Goal: Download file/media

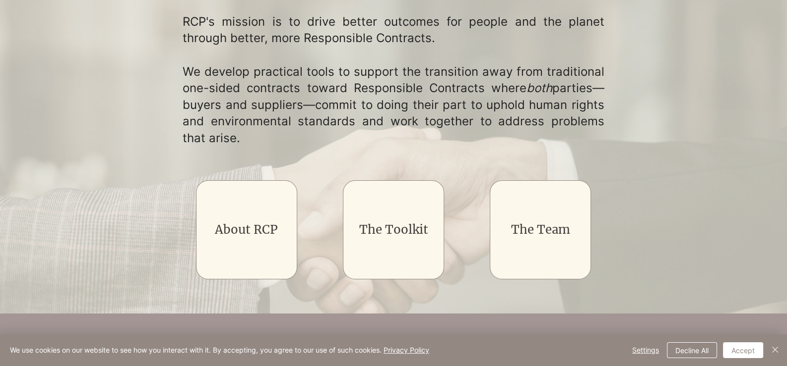
scroll to position [149, 0]
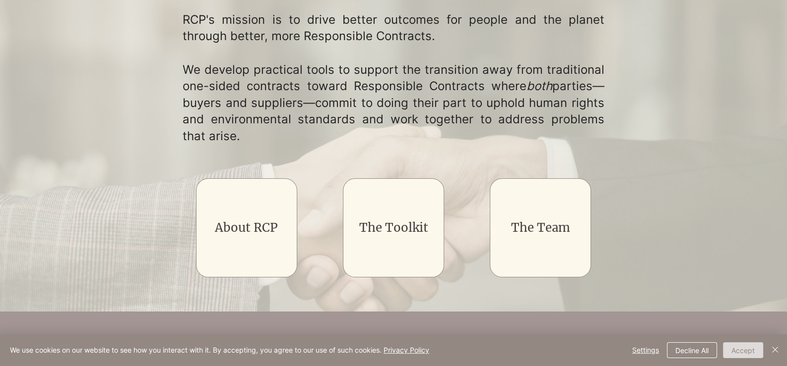
click at [744, 350] on button "Accept" at bounding box center [743, 351] width 40 height 16
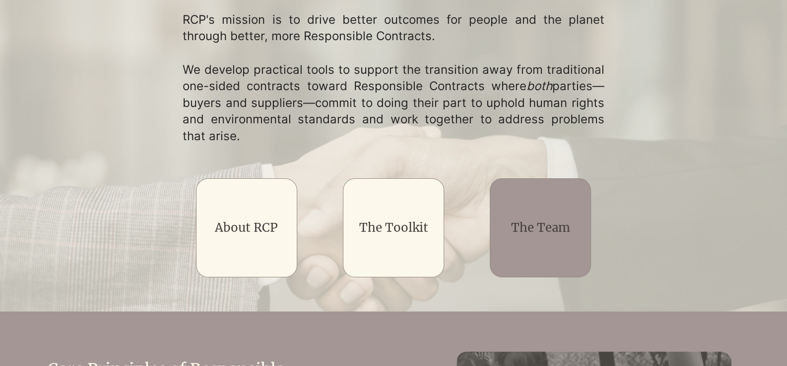
click at [558, 239] on div "main content" at bounding box center [540, 228] width 102 height 99
click at [565, 228] on link "The Team" at bounding box center [540, 227] width 59 height 15
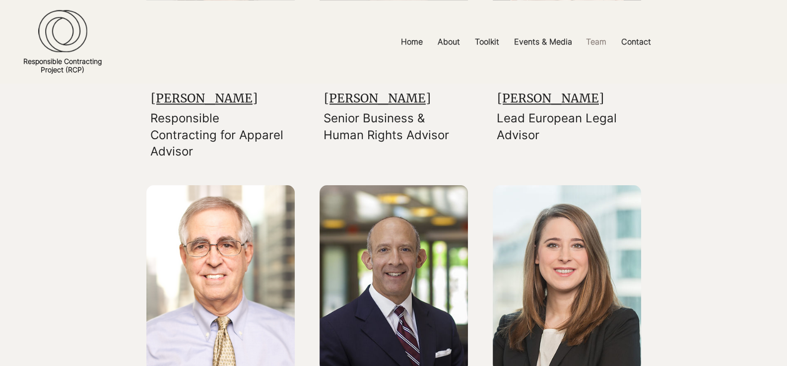
scroll to position [991, 0]
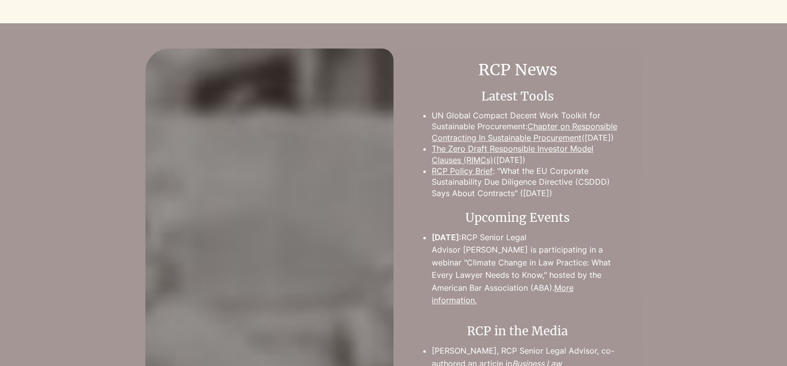
scroll to position [149, 0]
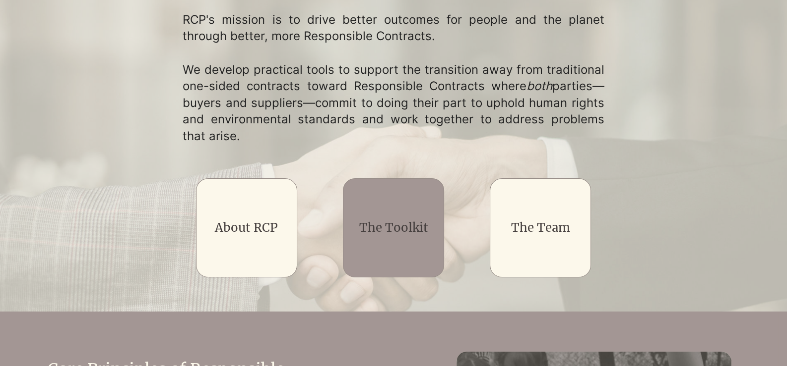
click at [386, 231] on link "The Toolkit" at bounding box center [393, 227] width 69 height 15
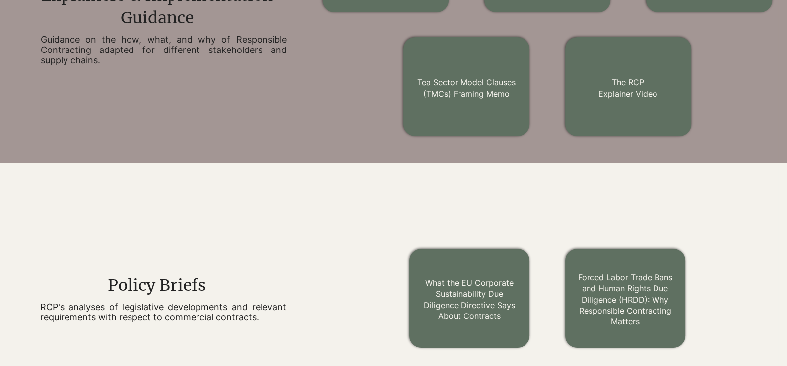
scroll to position [793, 0]
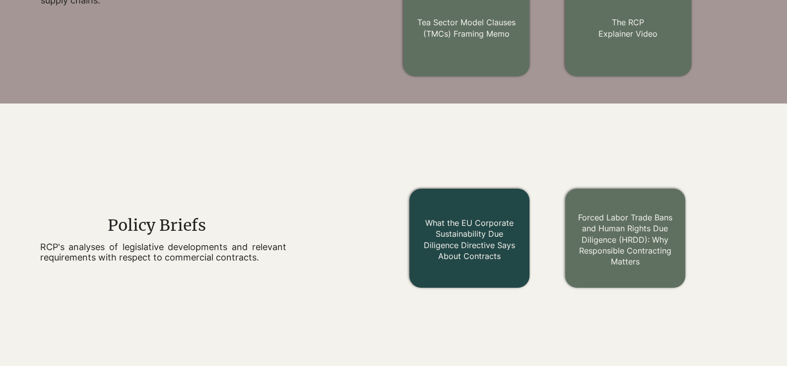
click at [460, 247] on link "What the EU Corporate Sustainability Due Diligence Directive Says About Contrac…" at bounding box center [469, 239] width 91 height 43
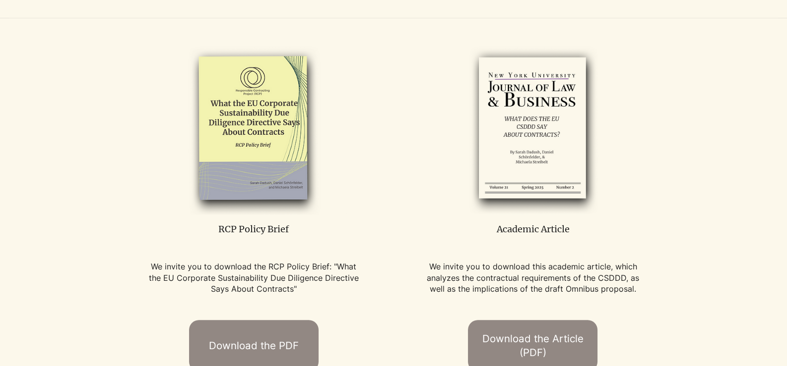
scroll to position [546, 0]
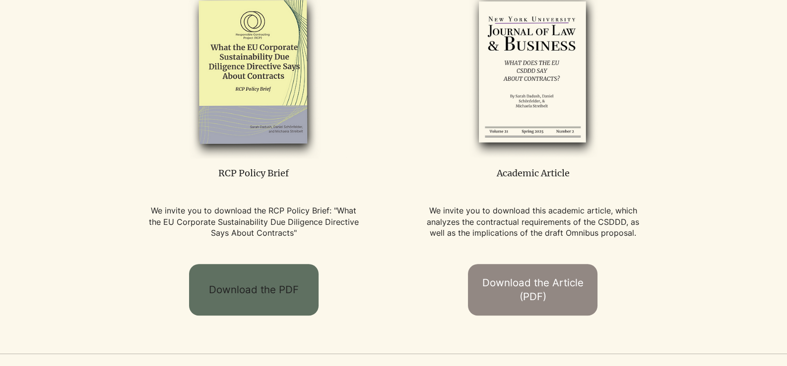
click at [252, 291] on span "Download the PDF" at bounding box center [254, 290] width 90 height 14
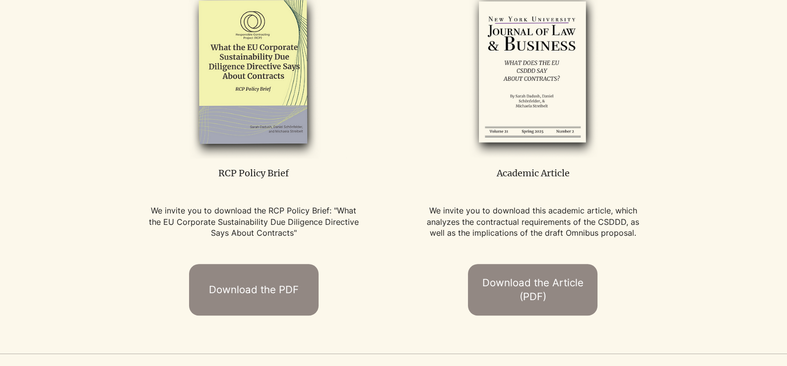
click at [124, 165] on div at bounding box center [393, 158] width 787 height 392
